Goal: Transaction & Acquisition: Download file/media

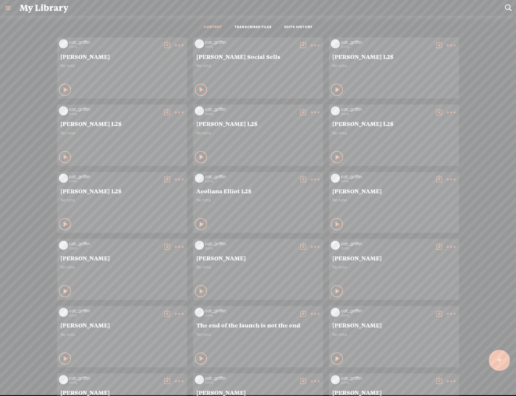
click at [183, 50] on t at bounding box center [179, 45] width 8 height 8
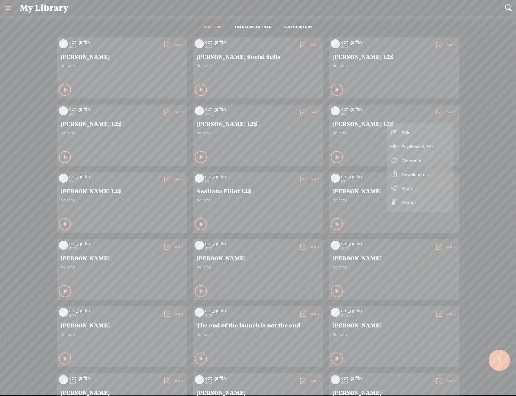
click at [409, 176] on link "Download as..." at bounding box center [420, 174] width 60 height 14
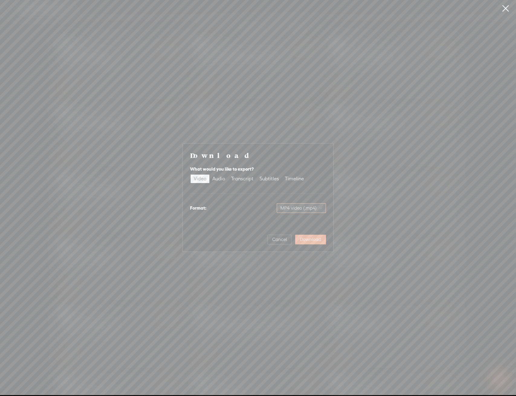
click at [305, 206] on span "MP4 video (.mp4)" at bounding box center [301, 208] width 42 height 9
click at [296, 206] on span "MP4 video (.mp4)" at bounding box center [301, 208] width 42 height 9
click at [208, 176] on label "Video" at bounding box center [200, 179] width 19 height 8
click at [191, 175] on input "Video" at bounding box center [191, 175] width 0 height 0
click at [212, 173] on div "What would you like to export? Video Audio Transcript Subtitles Timeline" at bounding box center [258, 174] width 136 height 23
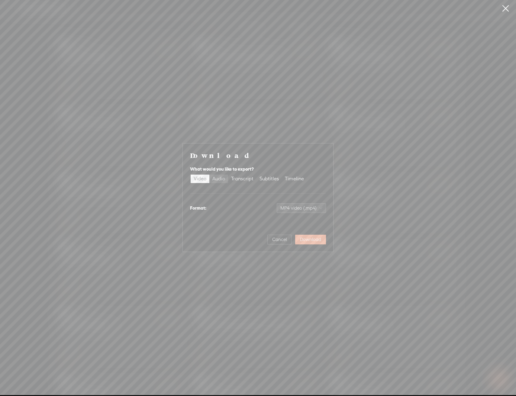
click at [216, 178] on div "Audio" at bounding box center [218, 179] width 13 height 8
click at [209, 175] on input "Audio" at bounding box center [209, 175] width 0 height 0
click at [296, 207] on span "WAV audio (.wav)" at bounding box center [302, 208] width 42 height 9
click at [292, 227] on div "Best for sharing, small file size" at bounding box center [296, 227] width 49 height 5
click at [306, 241] on span "Download" at bounding box center [310, 240] width 21 height 6
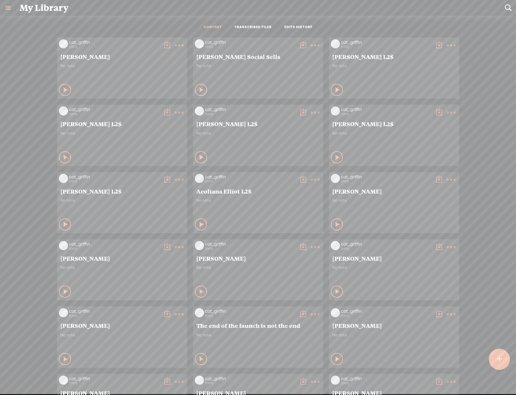
click at [183, 43] on t at bounding box center [179, 45] width 8 height 8
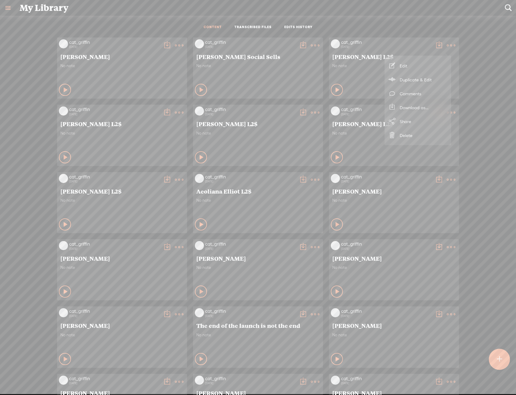
click at [424, 108] on link "Download as..." at bounding box center [418, 107] width 60 height 14
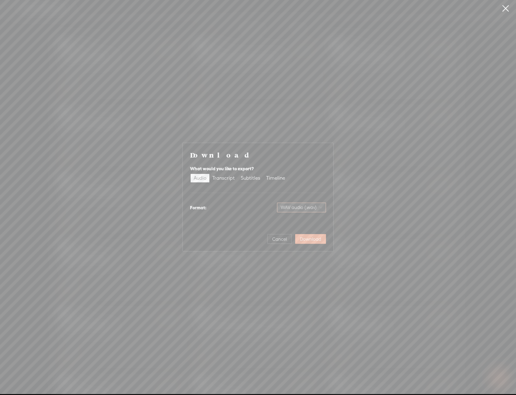
click at [303, 207] on span "WAV audio (.wav)" at bounding box center [302, 207] width 42 height 9
click at [301, 223] on div "MP3 audio (.mp3)" at bounding box center [296, 220] width 49 height 6
click at [306, 237] on span "Download" at bounding box center [310, 239] width 21 height 6
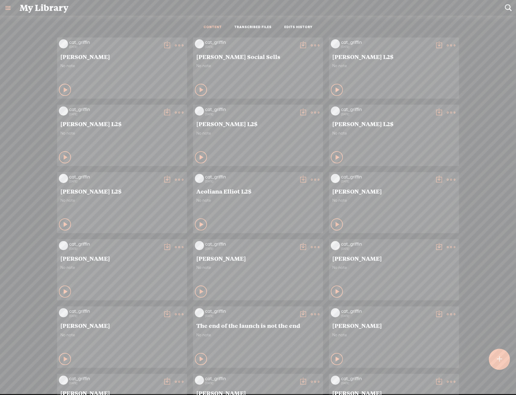
click at [175, 50] on t at bounding box center [179, 45] width 8 height 8
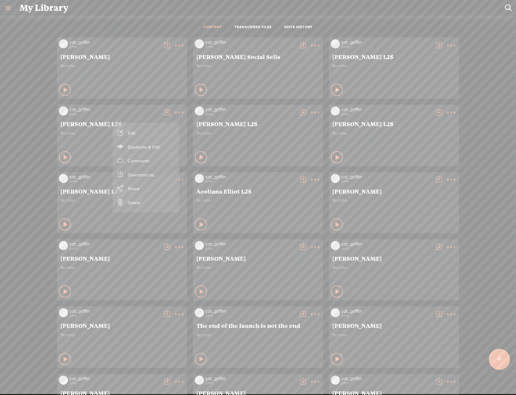
click at [148, 171] on link "Download as..." at bounding box center [146, 174] width 60 height 14
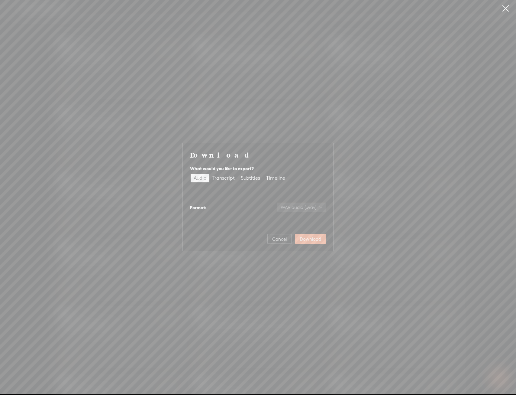
click at [299, 210] on span "WAV audio (.wav)" at bounding box center [302, 207] width 42 height 9
click at [298, 219] on div "MP3 audio (.mp3)" at bounding box center [296, 220] width 49 height 6
click at [307, 237] on span "Download" at bounding box center [310, 239] width 21 height 6
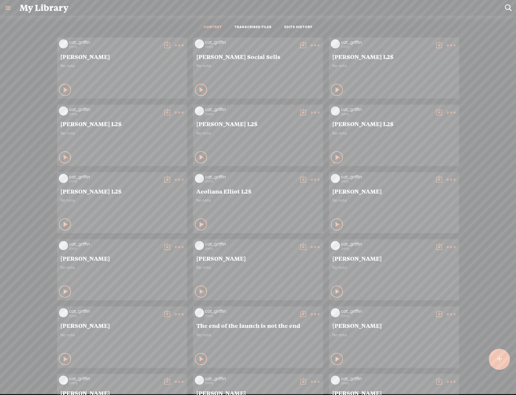
scroll to position [0, 0]
click at [183, 41] on t at bounding box center [179, 45] width 8 height 8
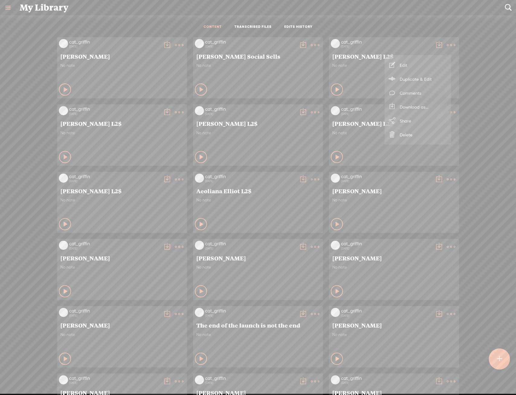
click at [413, 107] on link "Download as..." at bounding box center [418, 107] width 60 height 14
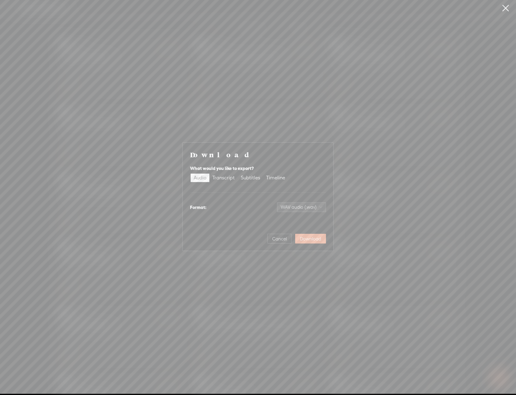
scroll to position [0, 0]
click at [290, 210] on span "WAV audio (.wav)" at bounding box center [302, 207] width 42 height 9
click at [287, 223] on div "MP3 audio (.mp3) Best for sharing, small file size" at bounding box center [296, 223] width 49 height 15
click at [310, 237] on span "Download" at bounding box center [310, 239] width 21 height 6
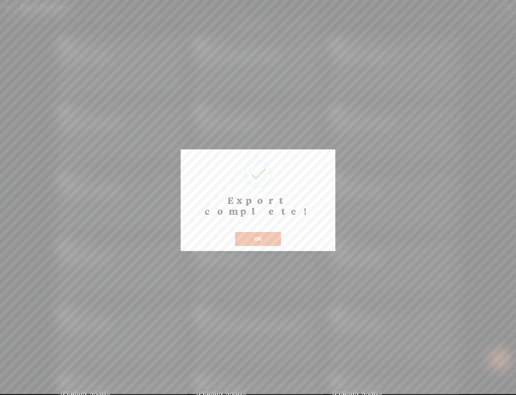
click at [264, 232] on button "OK" at bounding box center [258, 239] width 46 height 14
